Goal: Navigation & Orientation: Understand site structure

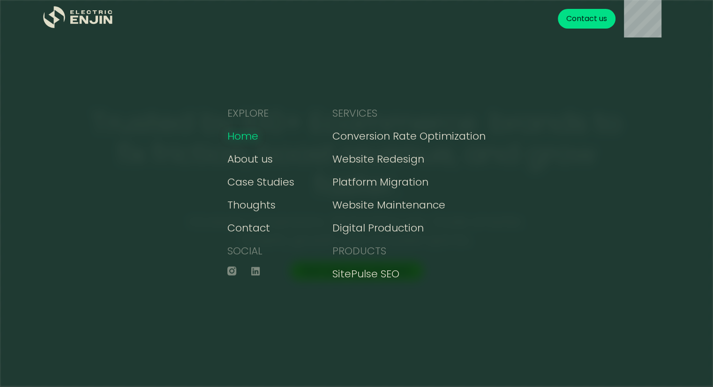
click at [249, 135] on div "Home" at bounding box center [242, 135] width 31 height 15
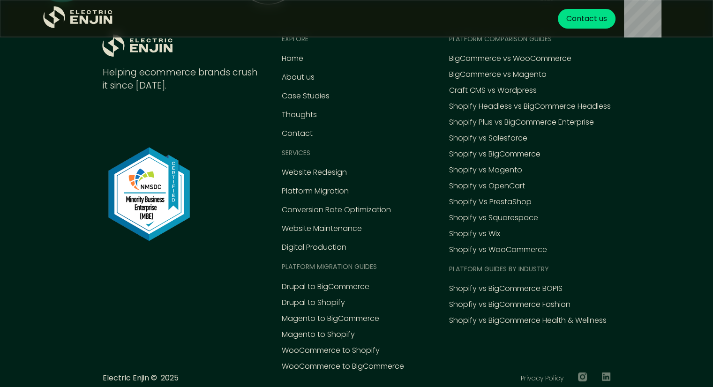
scroll to position [4049, 0]
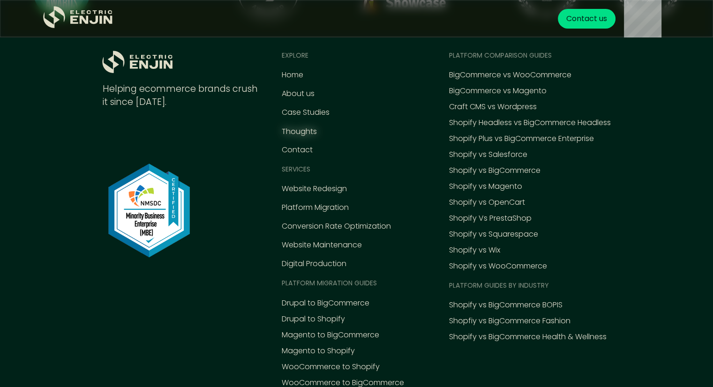
click at [291, 130] on div "Thoughts" at bounding box center [298, 131] width 35 height 11
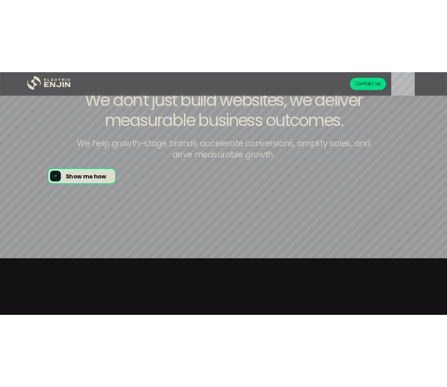
scroll to position [0, 0]
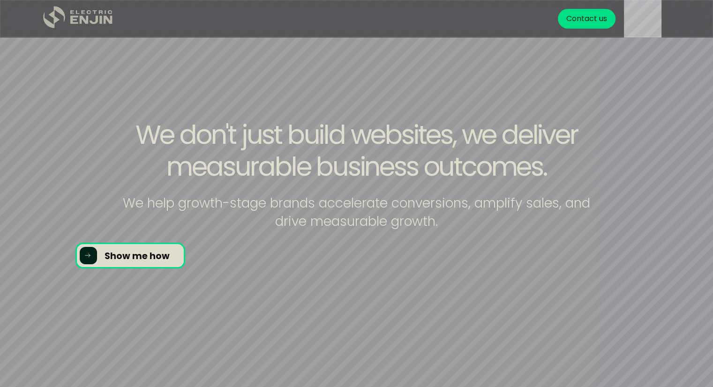
click at [93, 9] on icon ".st0{fill:#dfddc8;}" at bounding box center [78, 17] width 70 height 22
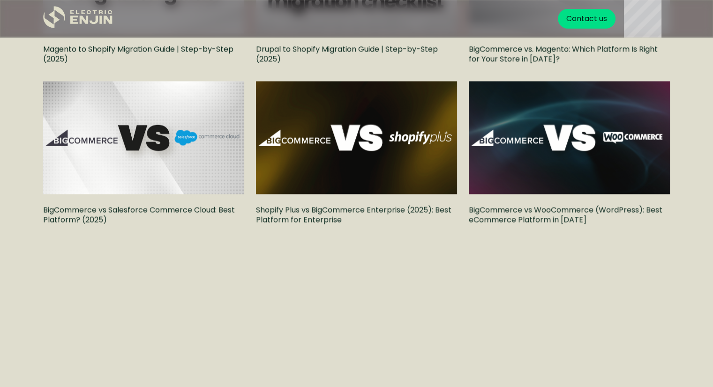
scroll to position [843, 0]
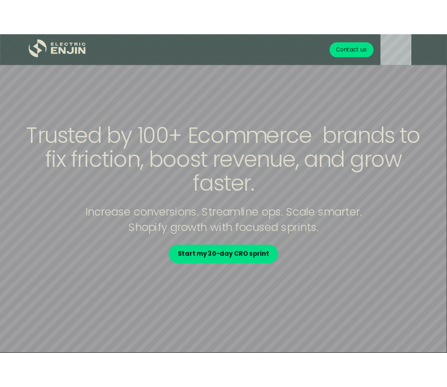
scroll to position [338, 0]
